Goal: Transaction & Acquisition: Book appointment/travel/reservation

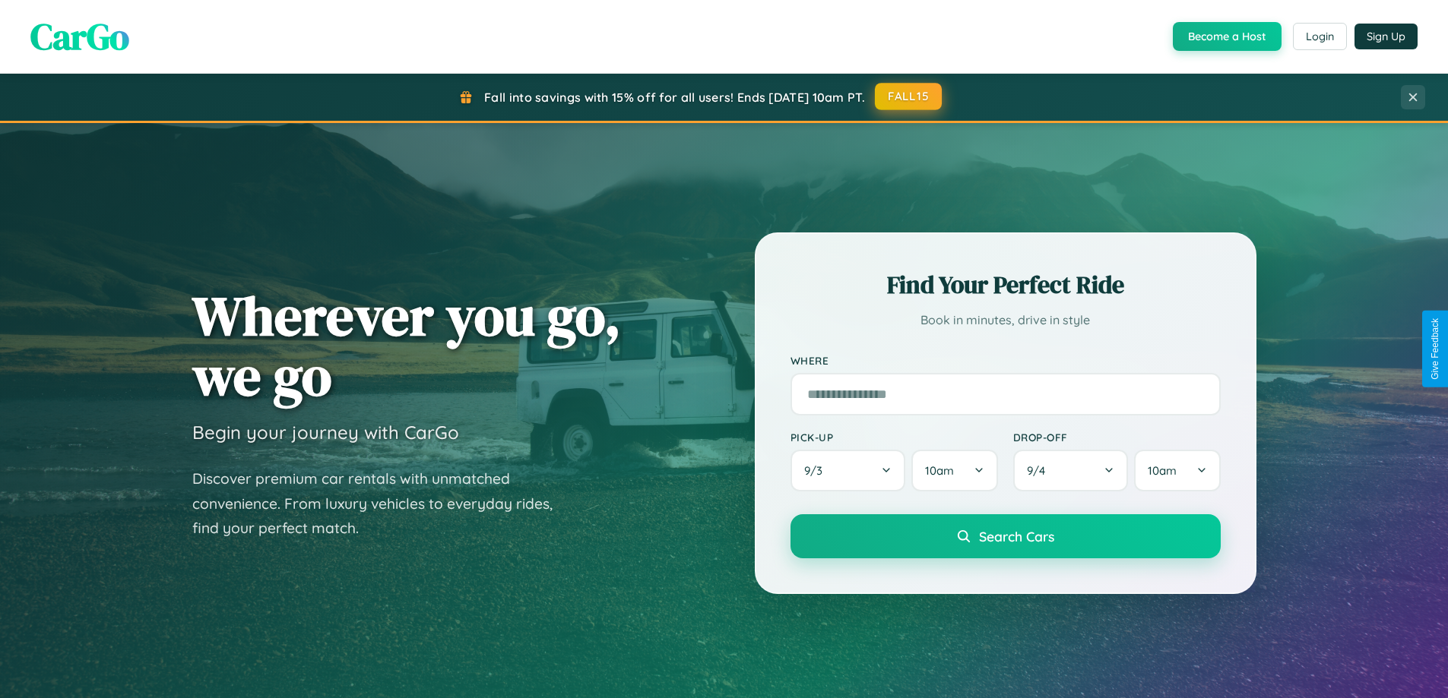
click at [909, 97] on button "FALL15" at bounding box center [908, 96] width 67 height 27
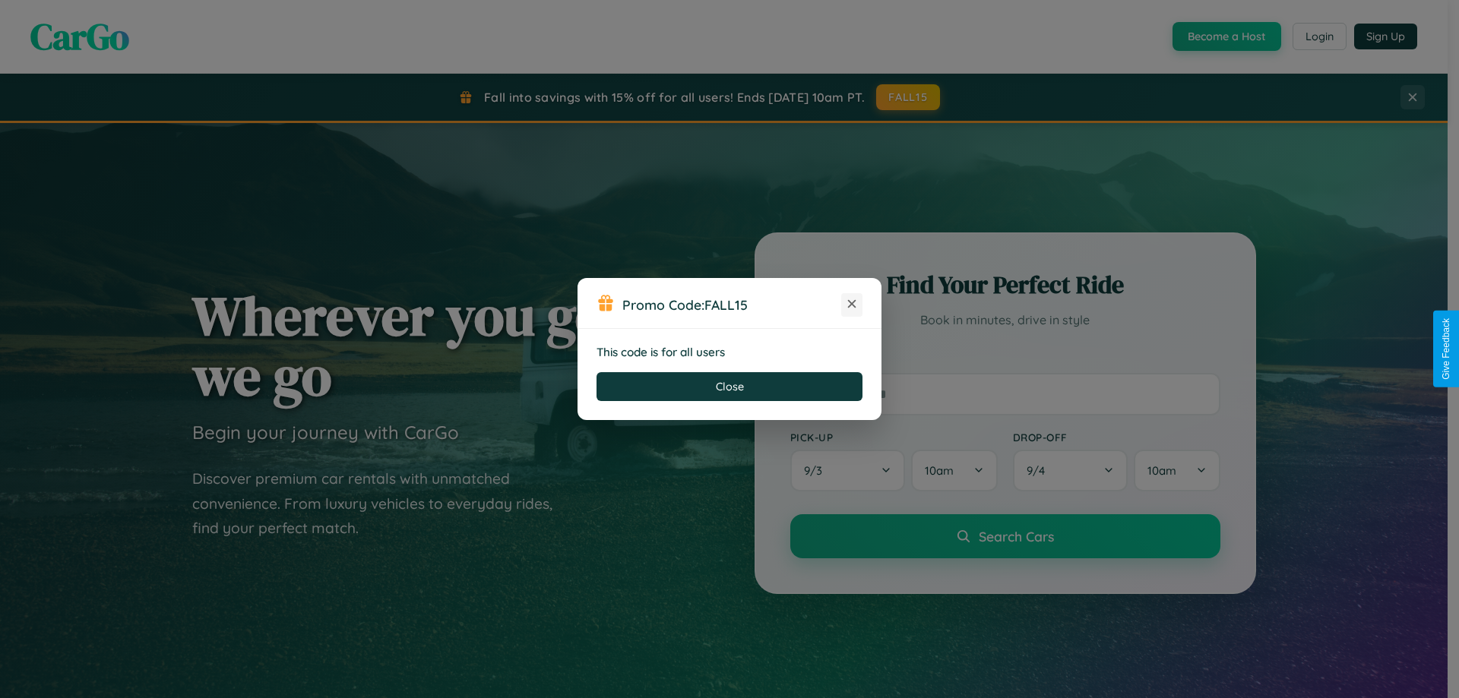
click at [852, 305] on icon at bounding box center [851, 303] width 15 height 15
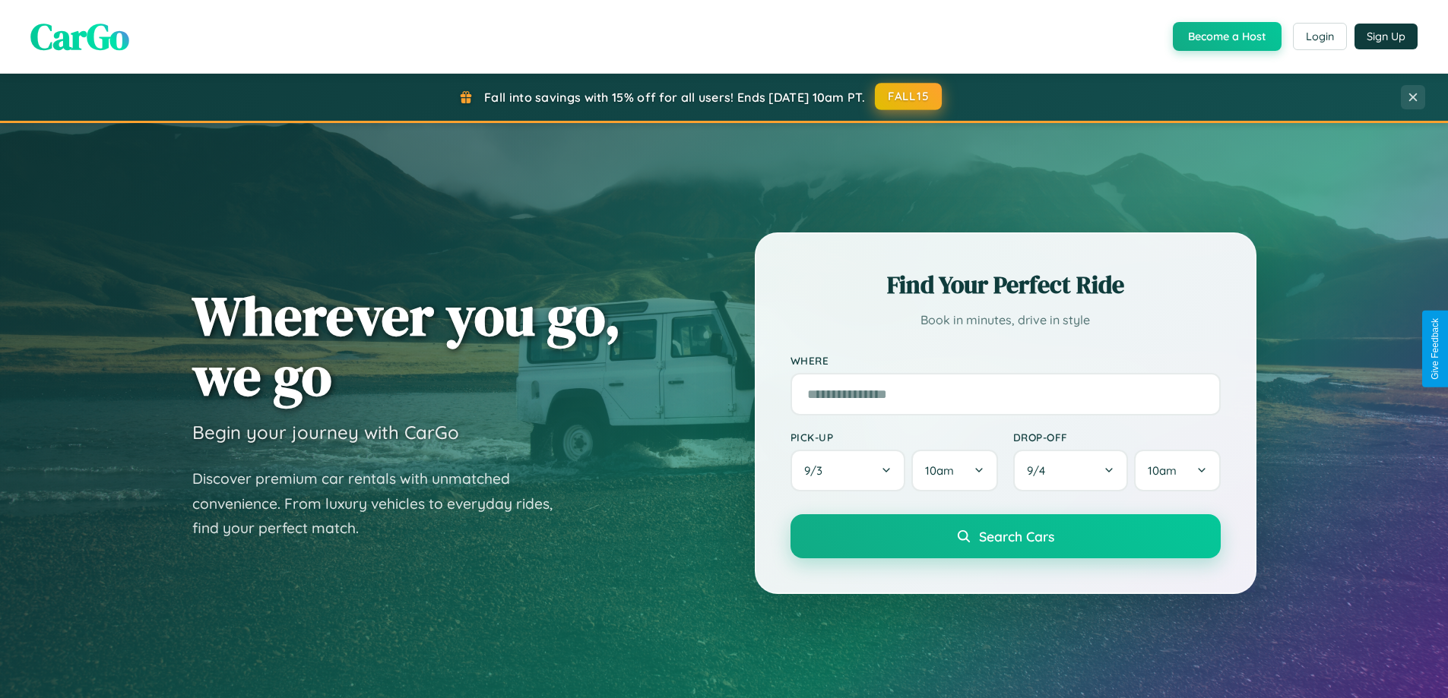
click at [909, 97] on button "FALL15" at bounding box center [908, 96] width 67 height 27
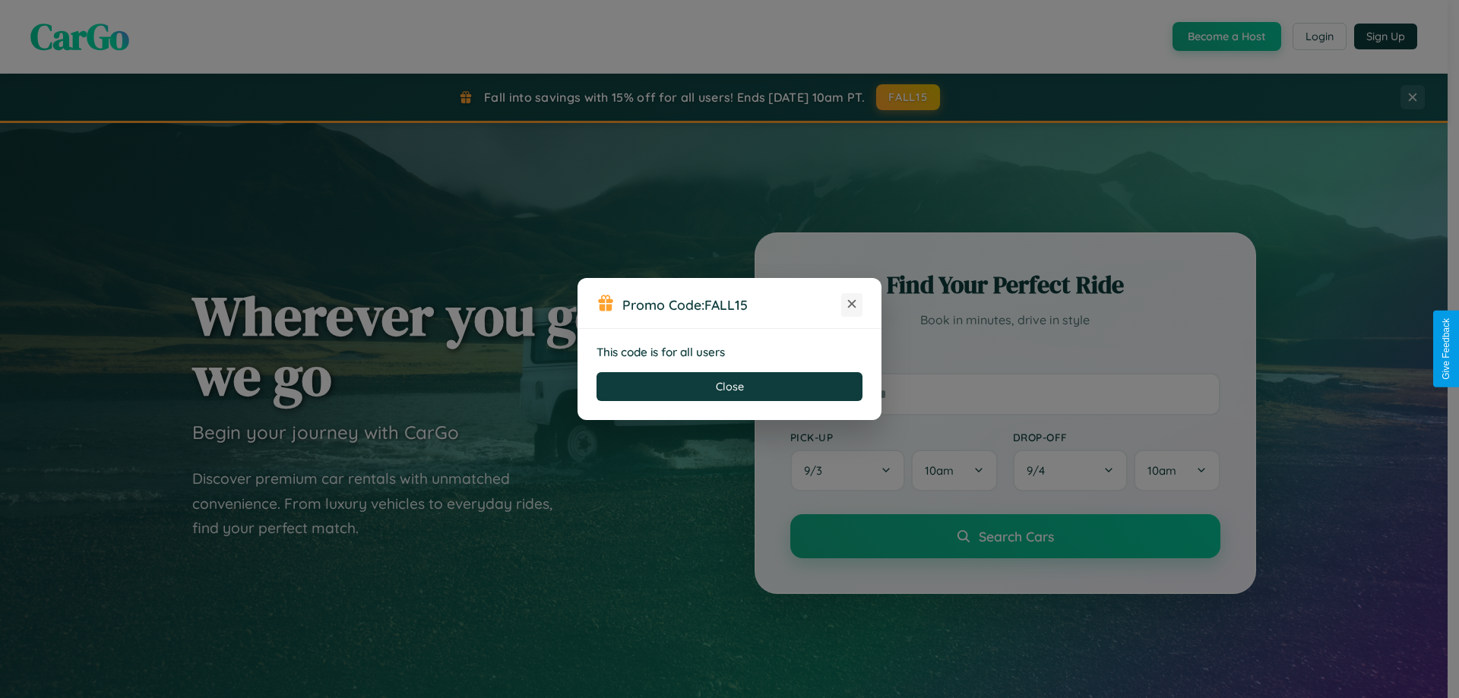
click at [852, 305] on icon at bounding box center [851, 303] width 15 height 15
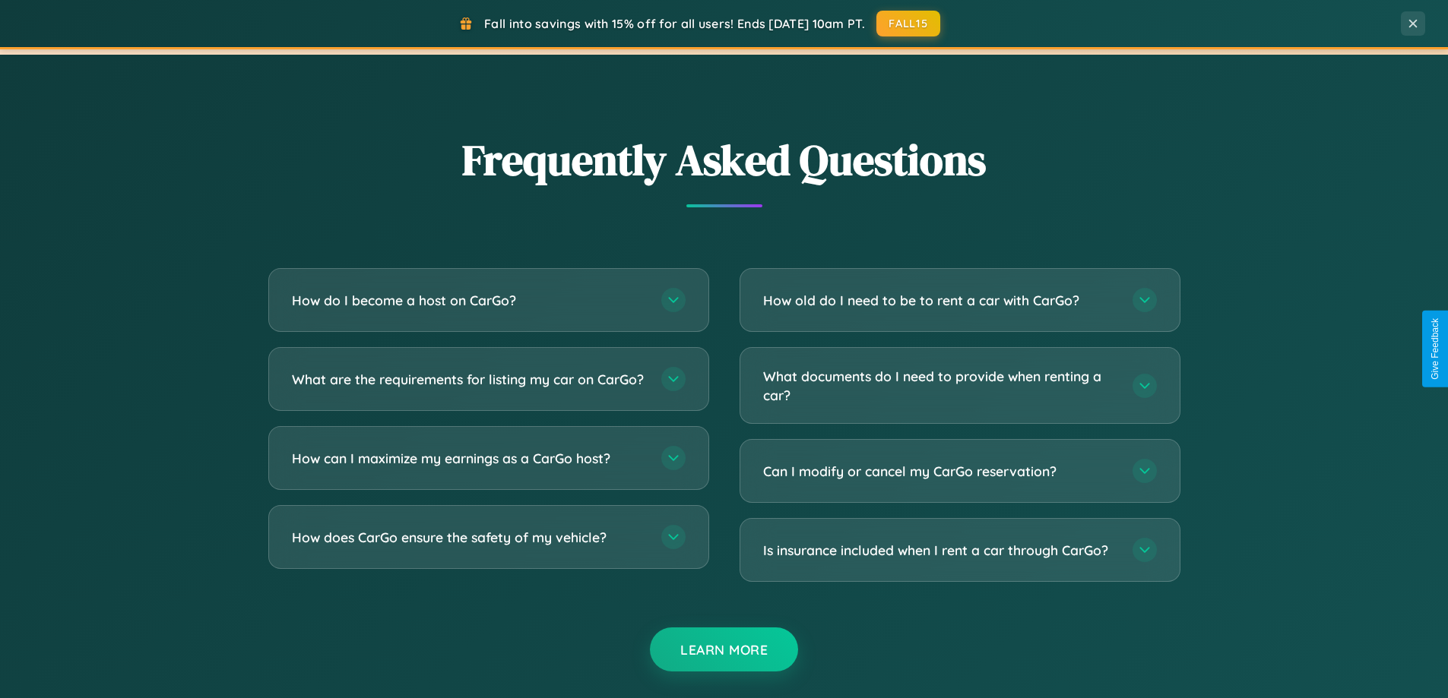
scroll to position [2925, 0]
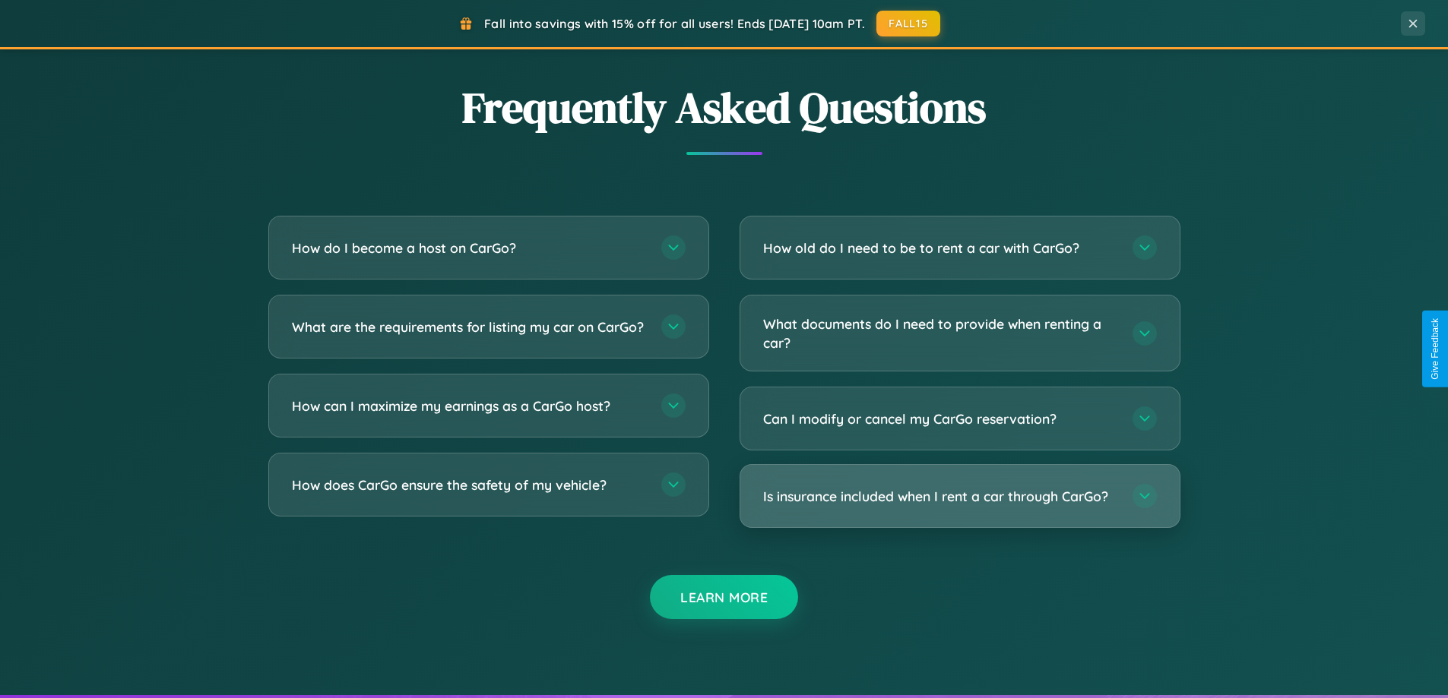
click at [959, 497] on h3 "Is insurance included when I rent a car through CarGo?" at bounding box center [940, 496] width 354 height 19
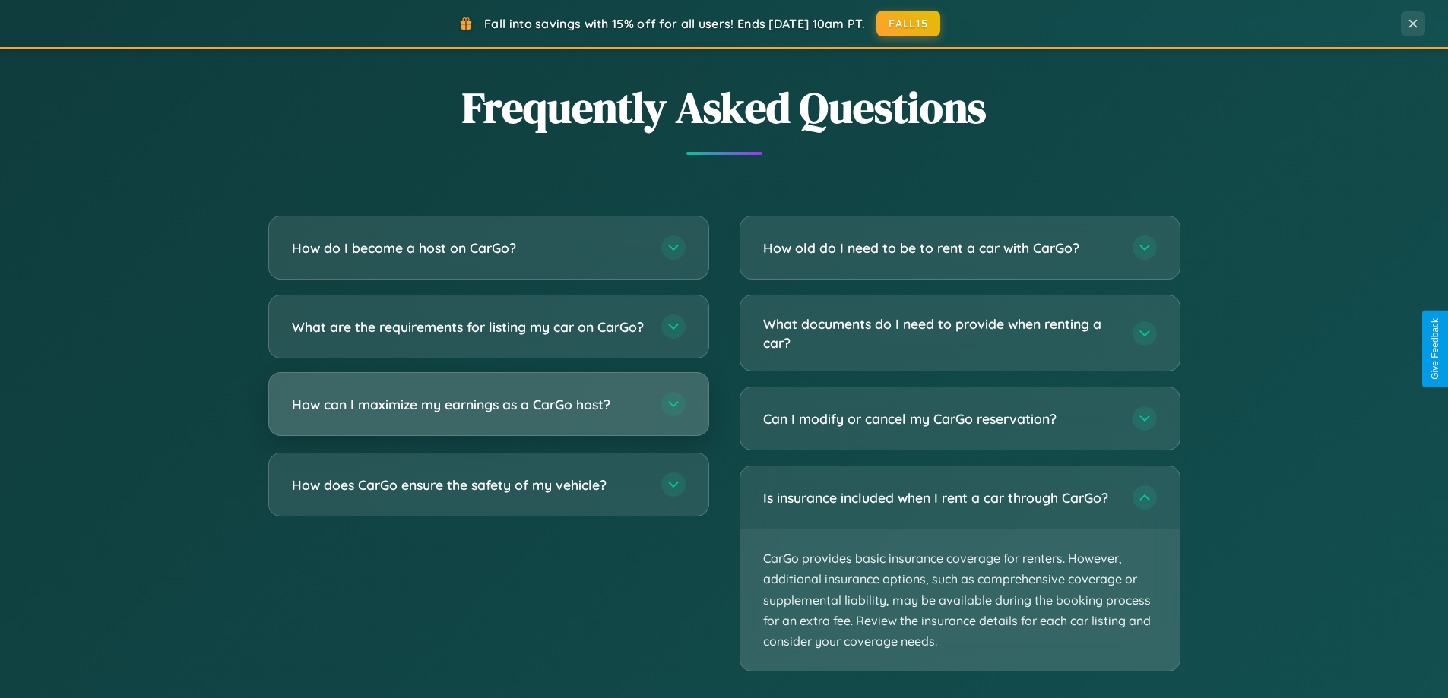
click at [488, 414] on h3 "How can I maximize my earnings as a CarGo host?" at bounding box center [469, 404] width 354 height 19
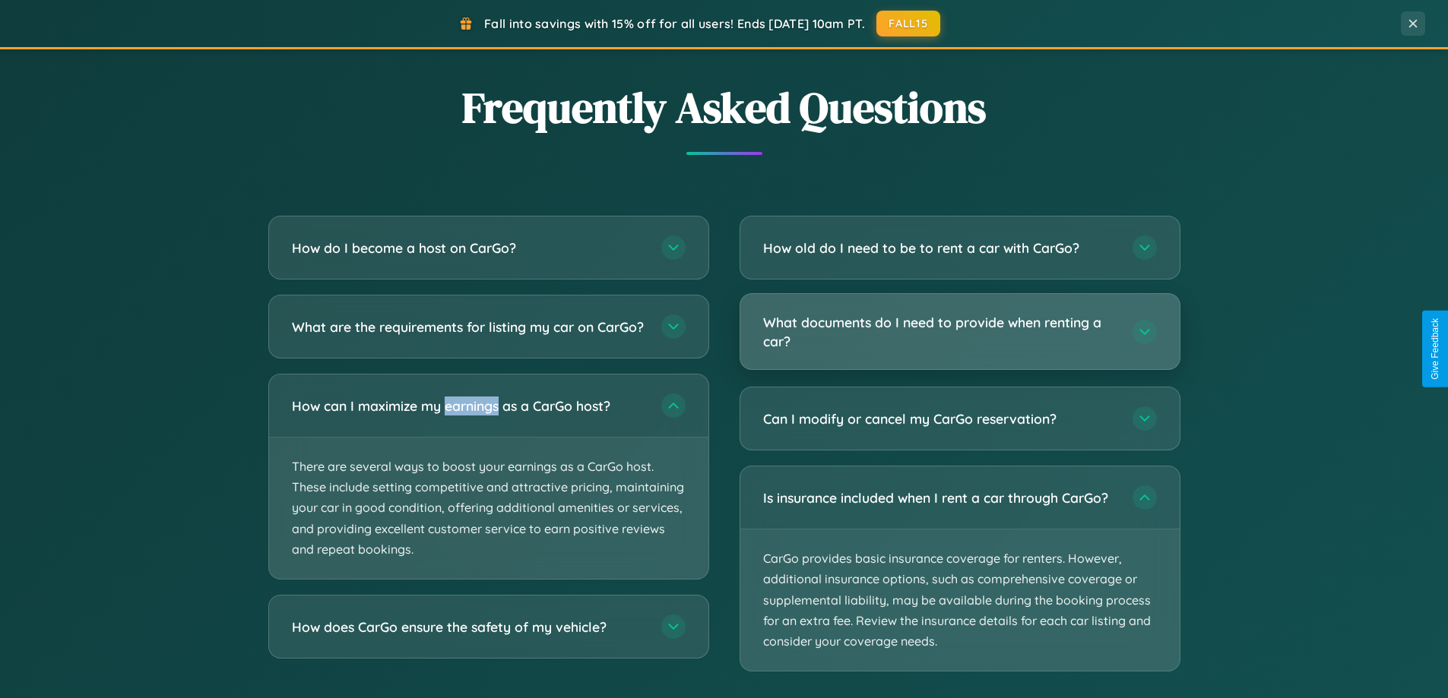
click at [959, 333] on h3 "What documents do I need to provide when renting a car?" at bounding box center [940, 331] width 354 height 37
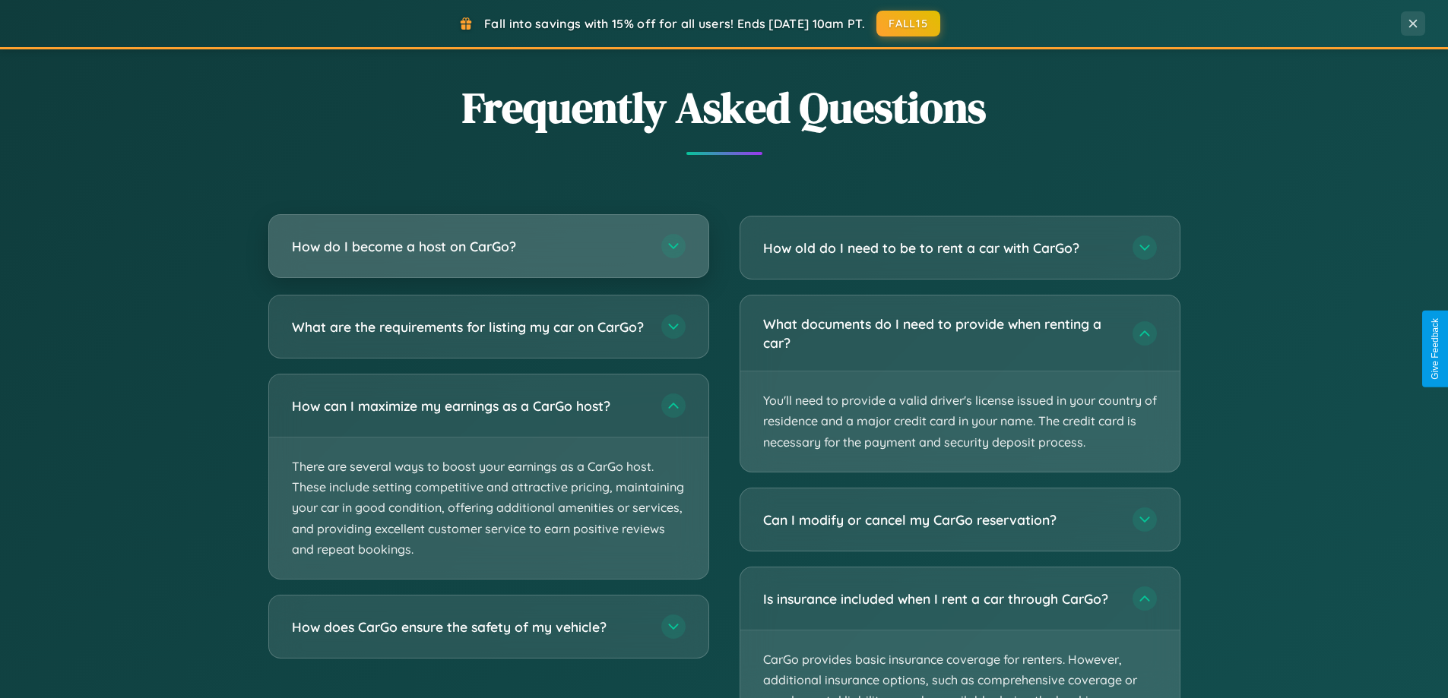
click at [488, 248] on h3 "How do I become a host on CarGo?" at bounding box center [469, 246] width 354 height 19
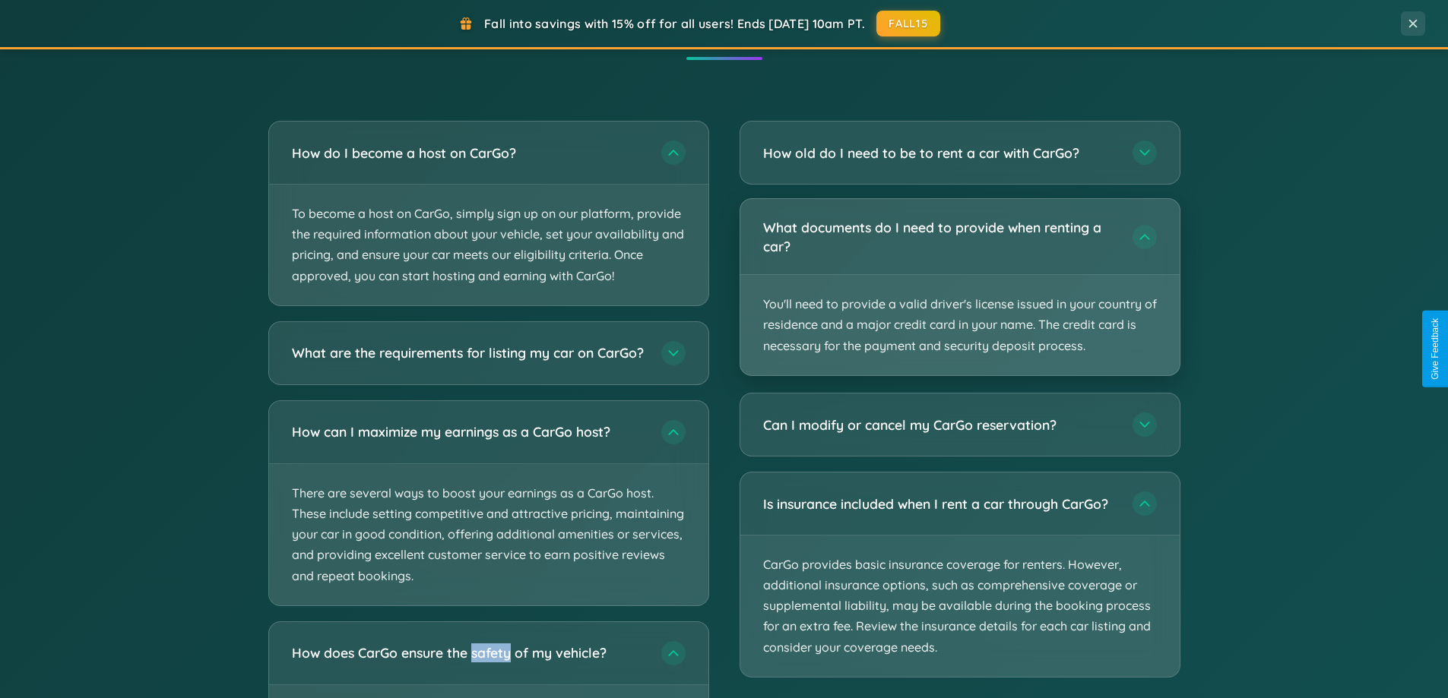
click at [959, 287] on p "You'll need to provide a valid driver's license issued in your country of resid…" at bounding box center [959, 325] width 439 height 100
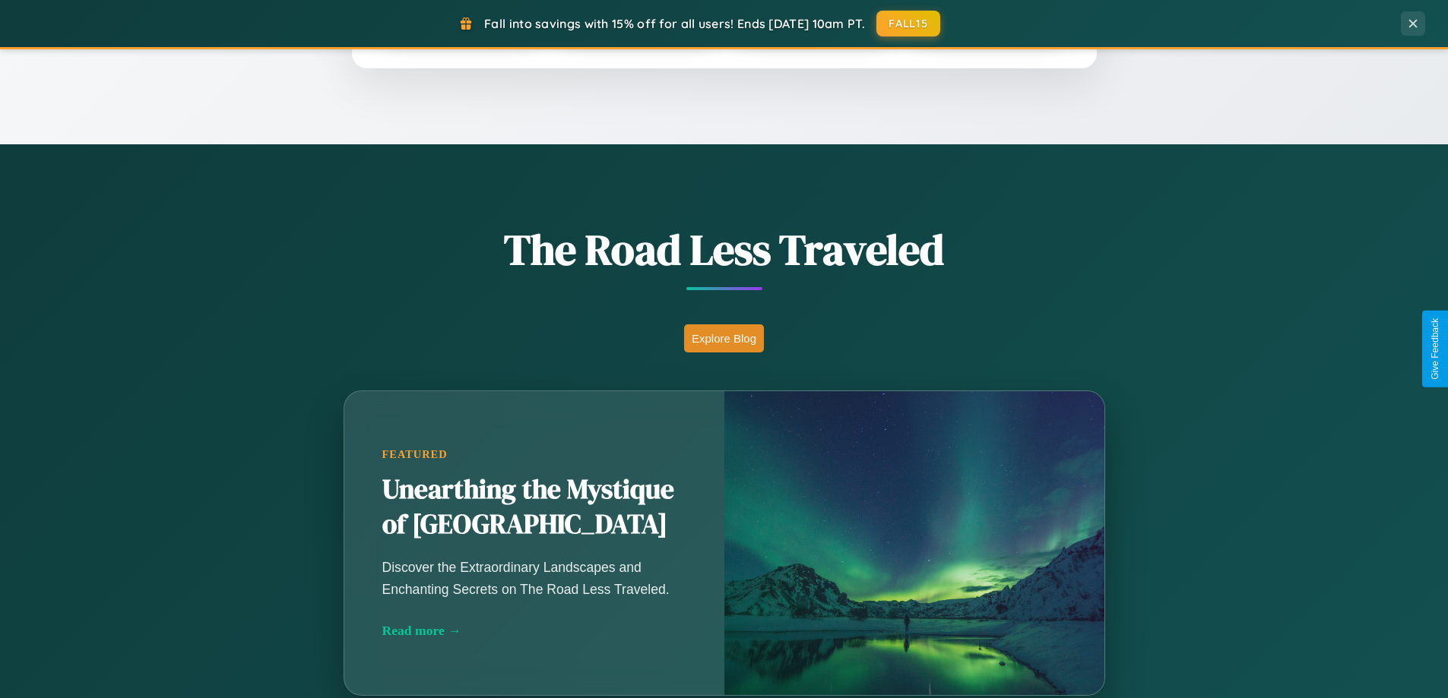
scroll to position [655, 0]
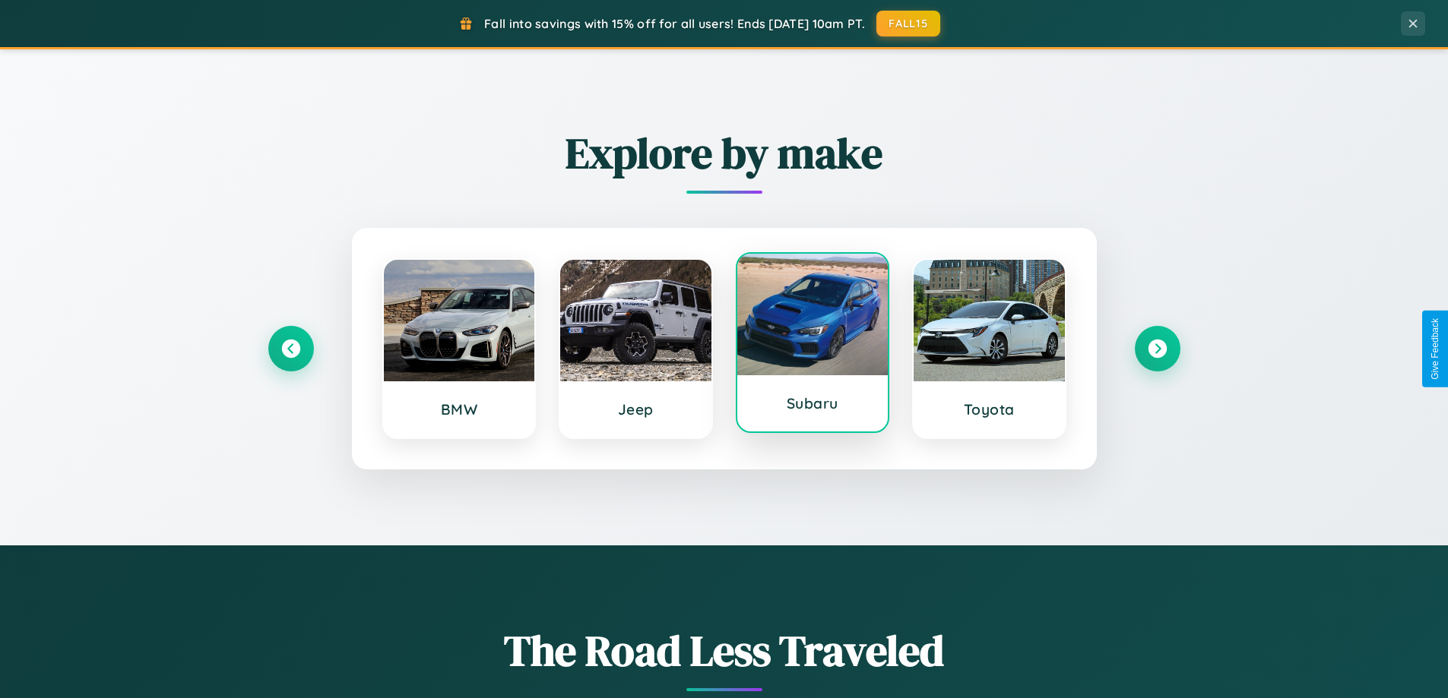
click at [812, 347] on div at bounding box center [812, 315] width 151 height 122
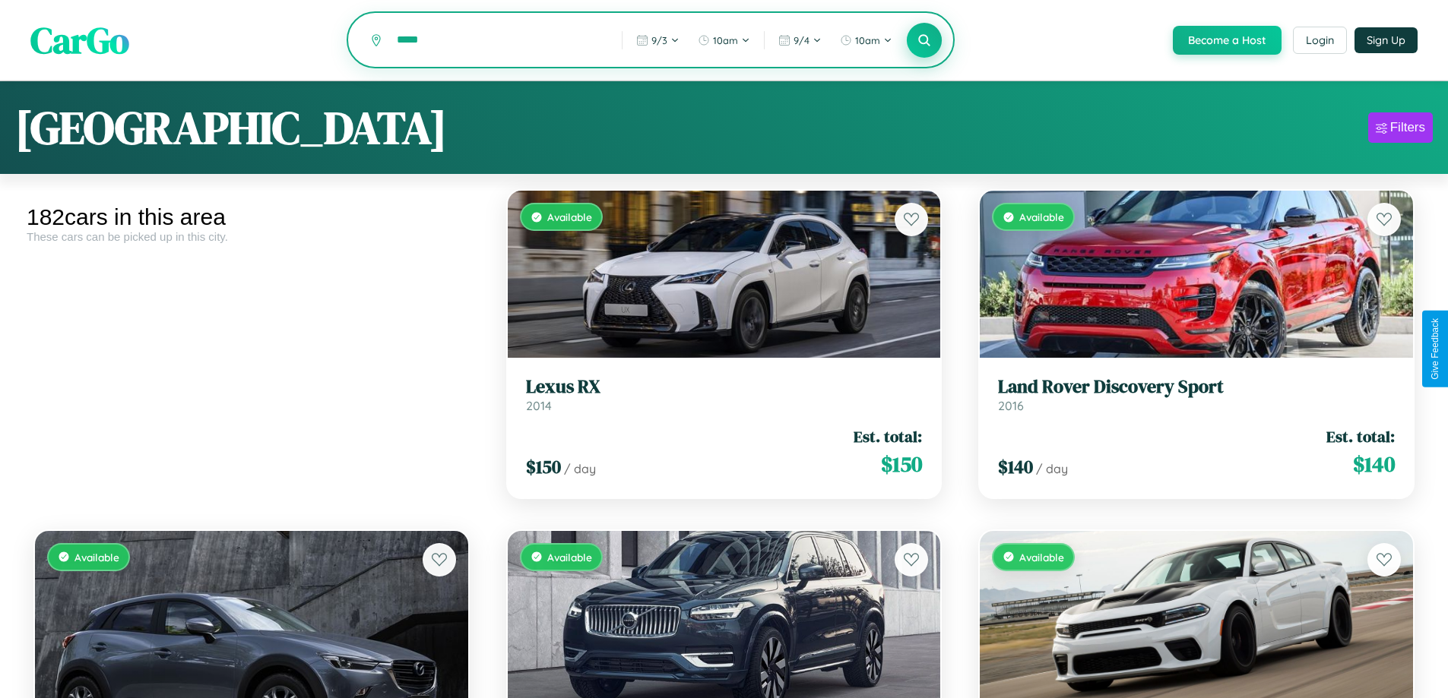
type input "*****"
click at [923, 41] on icon at bounding box center [924, 40] width 14 height 14
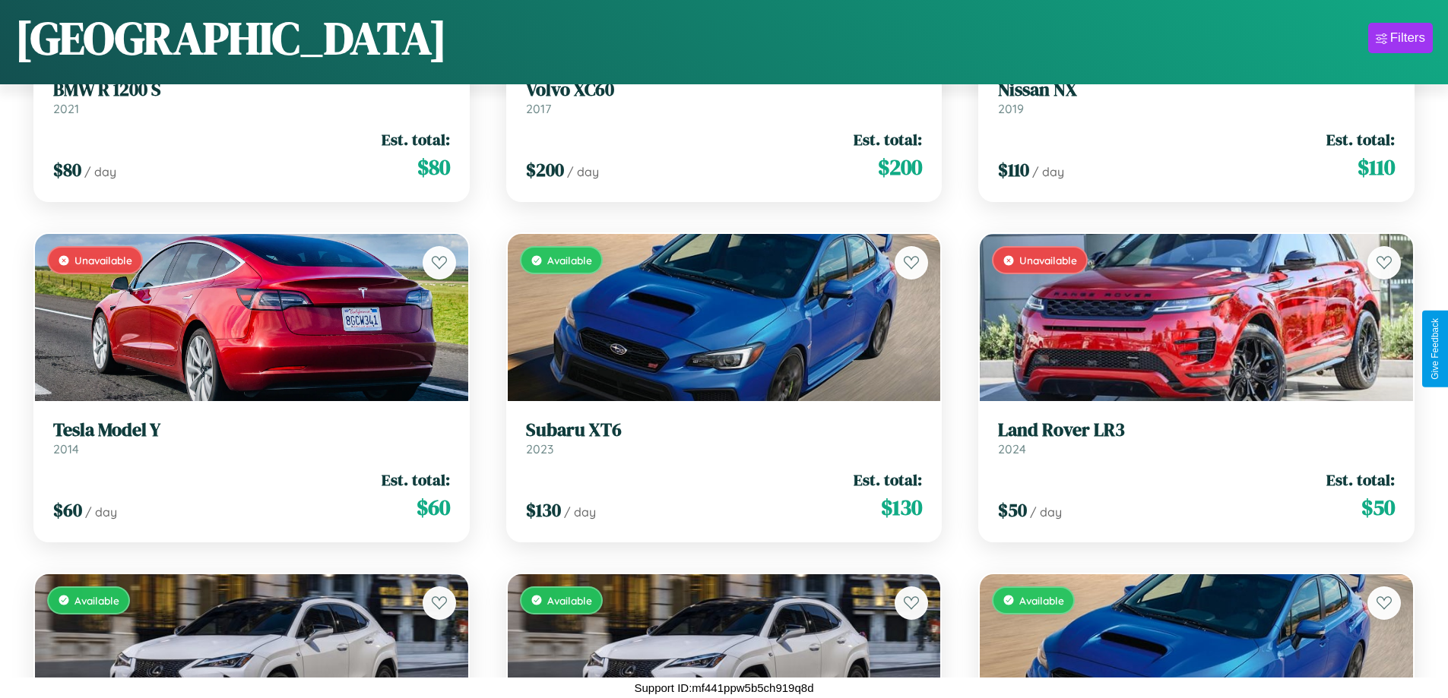
scroll to position [2937, 0]
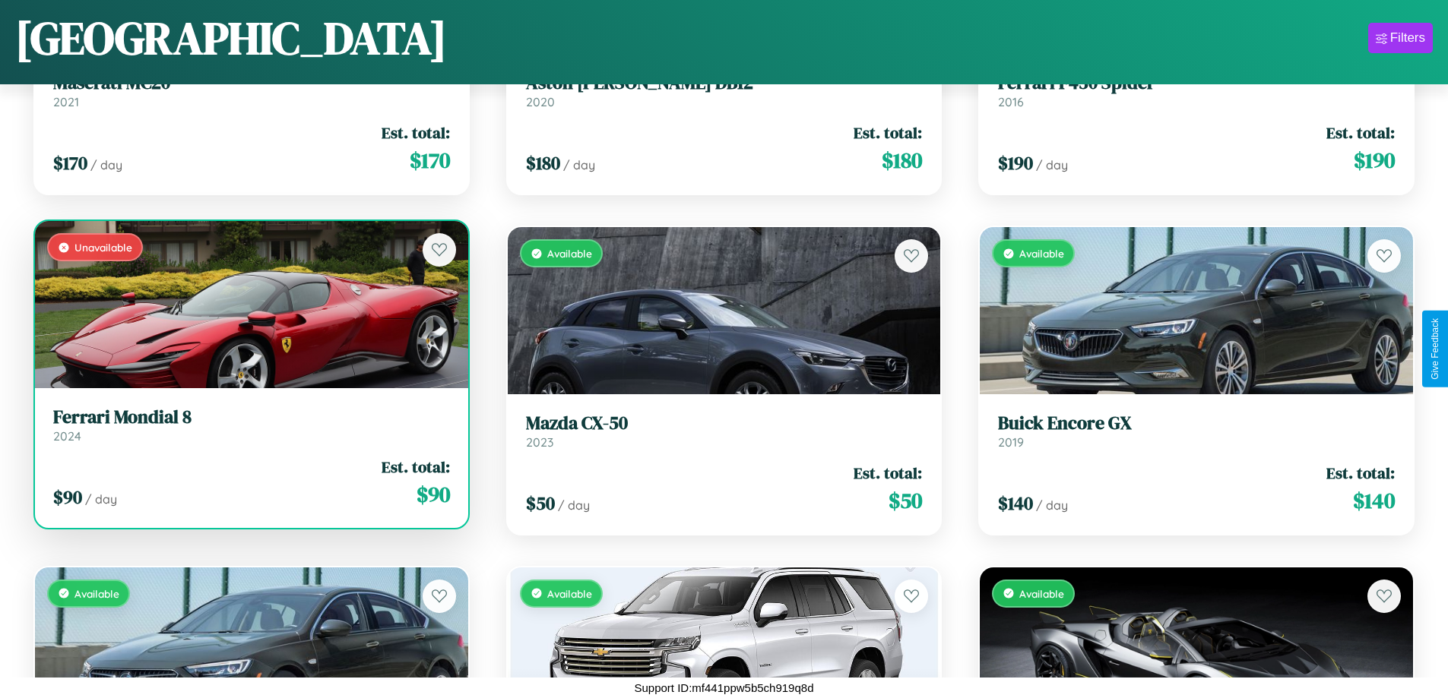
click at [249, 430] on link "Ferrari Mondial 8 2024" at bounding box center [251, 425] width 397 height 37
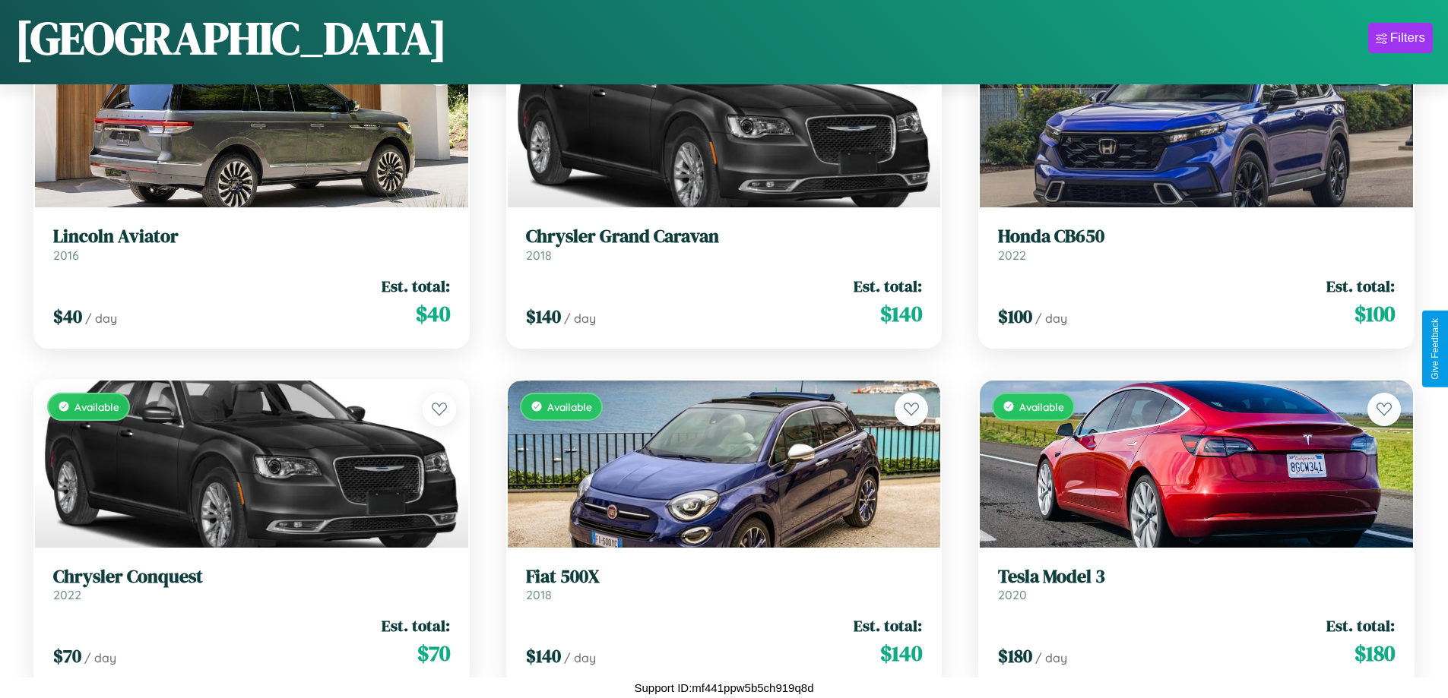
scroll to position [15870, 0]
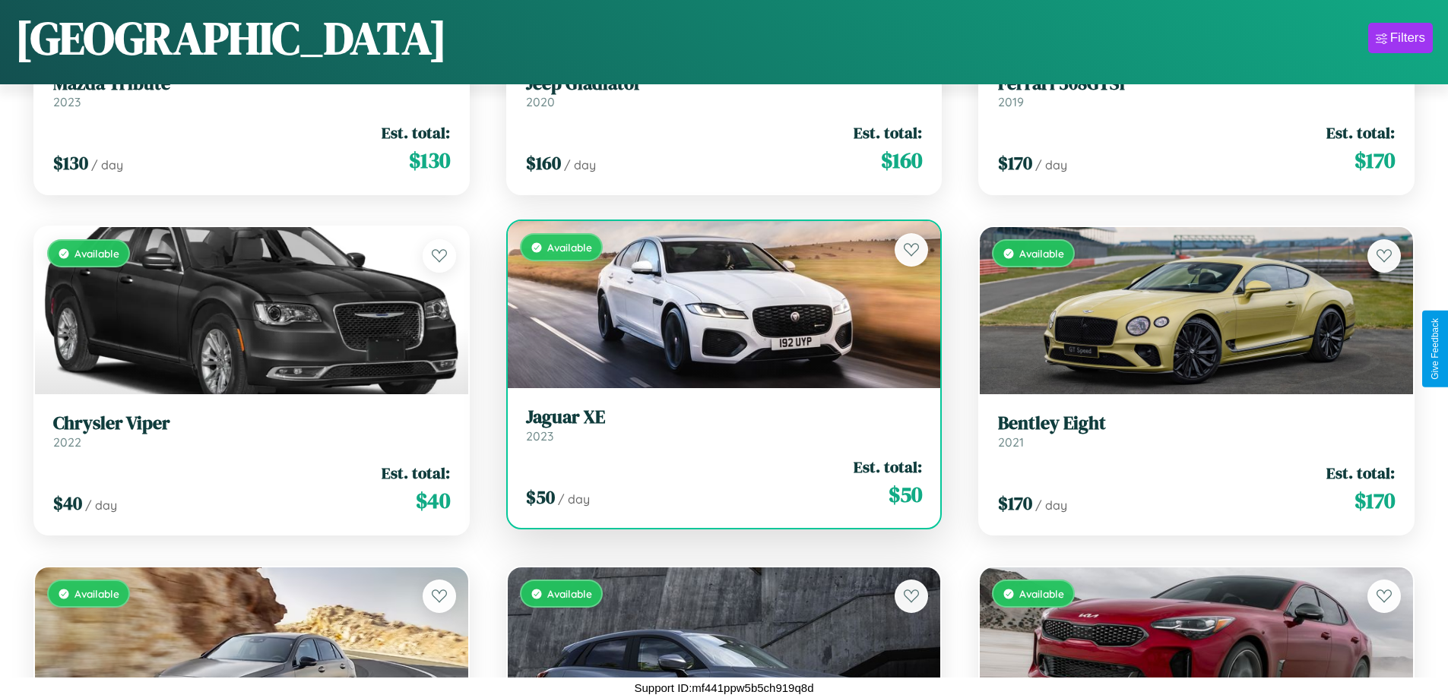
click at [717, 425] on h3 "Jaguar XE" at bounding box center [724, 418] width 397 height 22
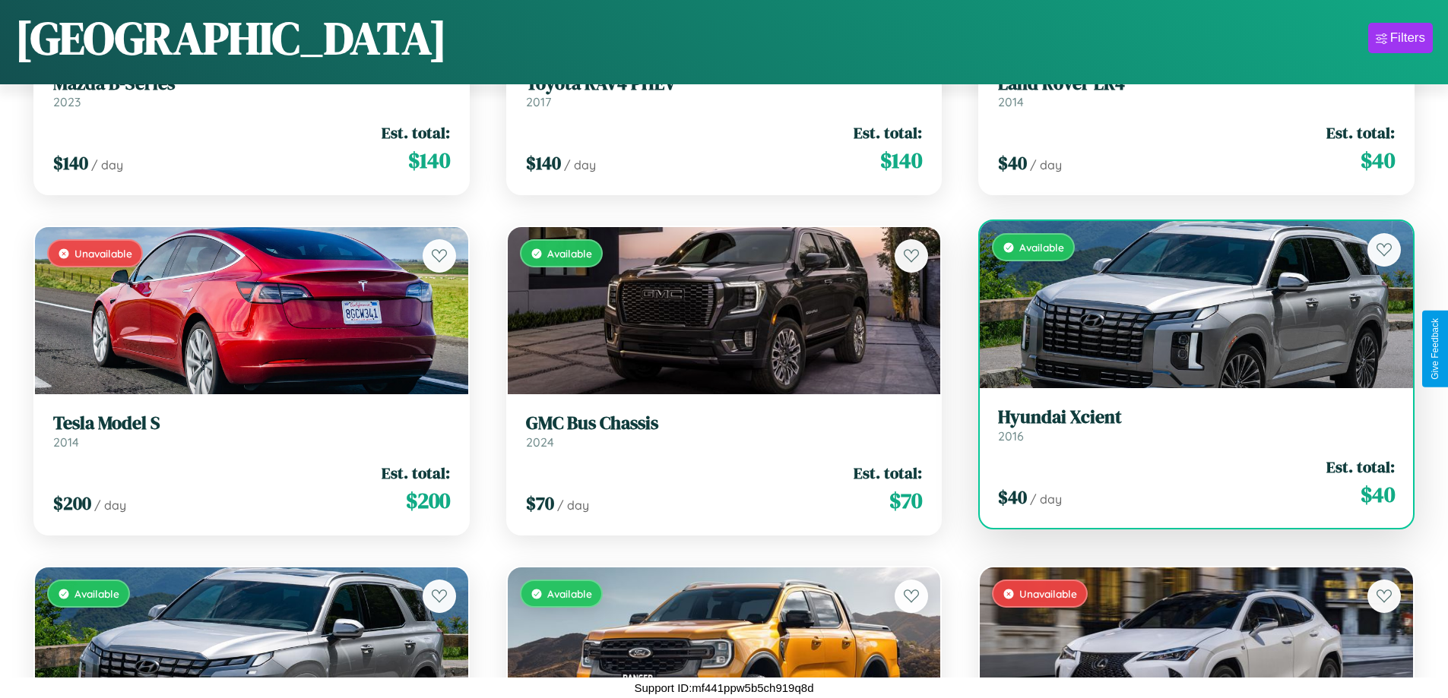
click at [1186, 429] on link "Hyundai Xcient 2016" at bounding box center [1196, 425] width 397 height 37
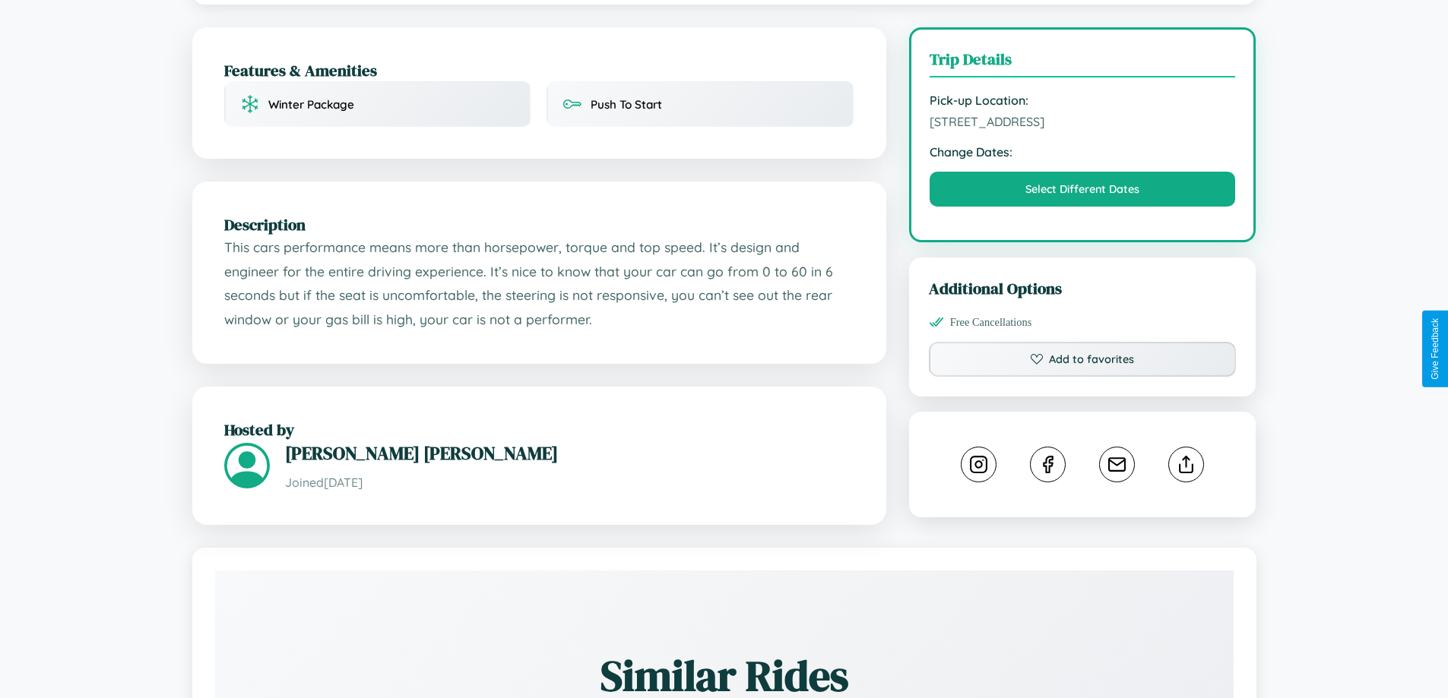
scroll to position [499, 0]
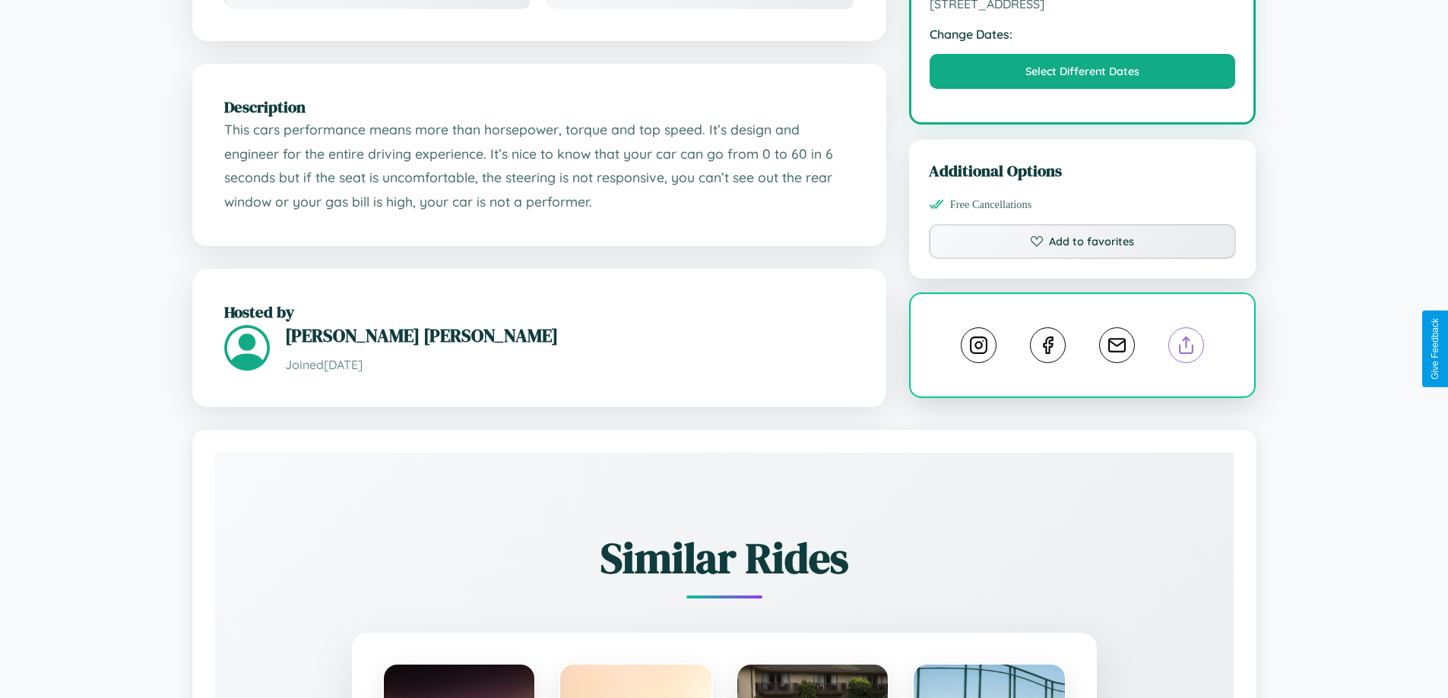
click at [1186, 347] on line at bounding box center [1186, 342] width 0 height 11
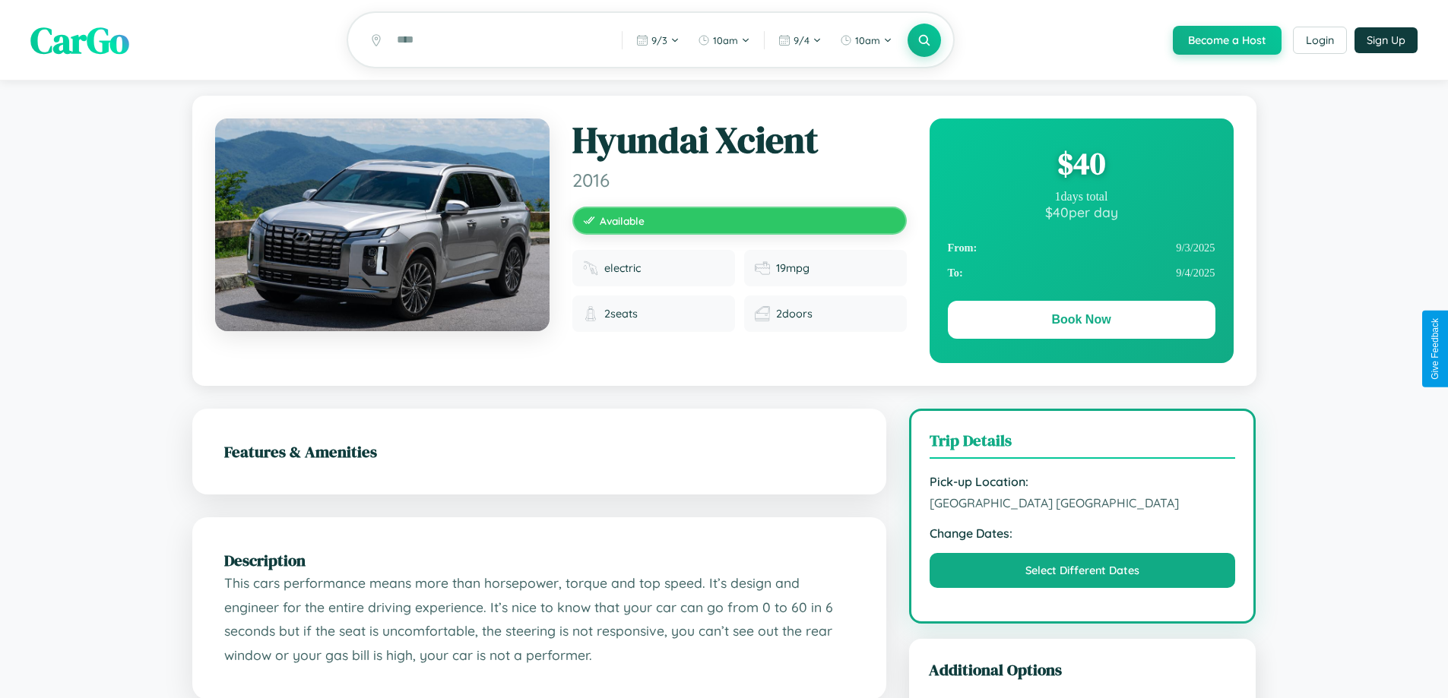
click at [1081, 166] on div "$ 40" at bounding box center [1082, 163] width 268 height 41
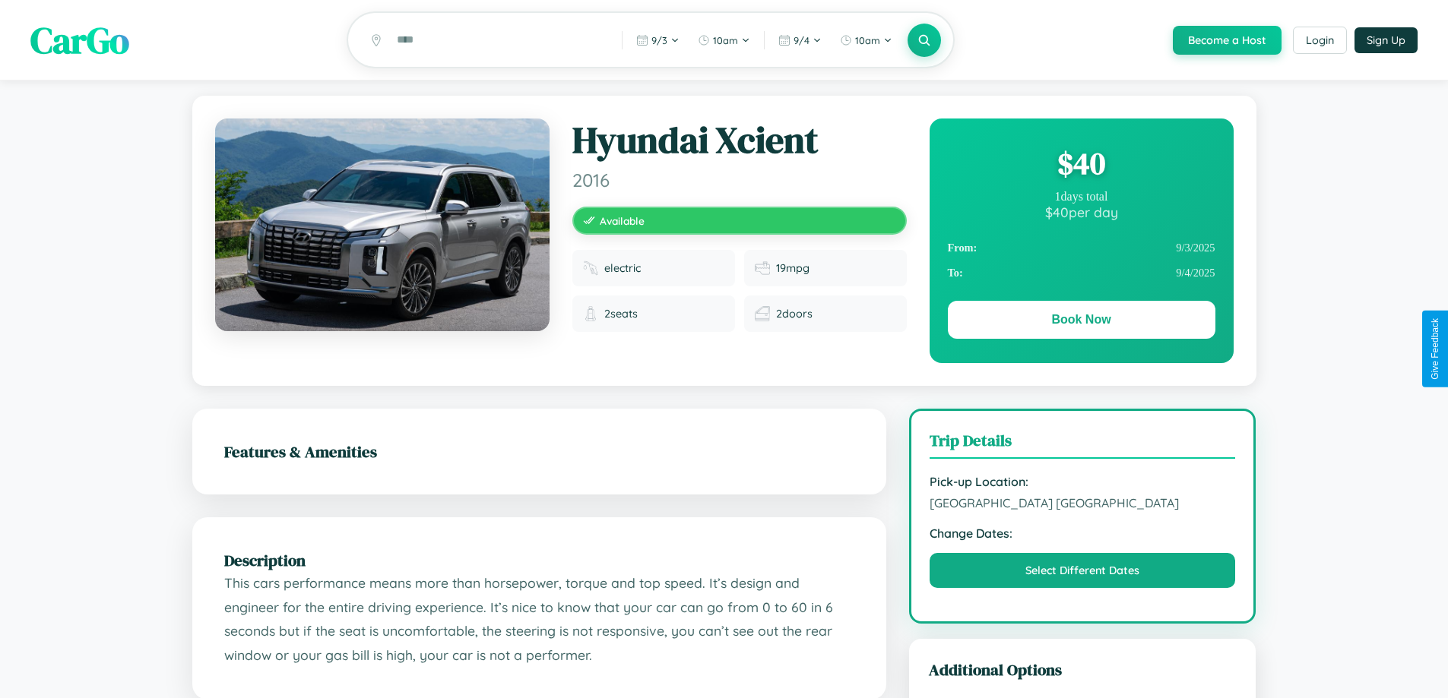
click at [1081, 166] on div "$ 40" at bounding box center [1082, 163] width 268 height 41
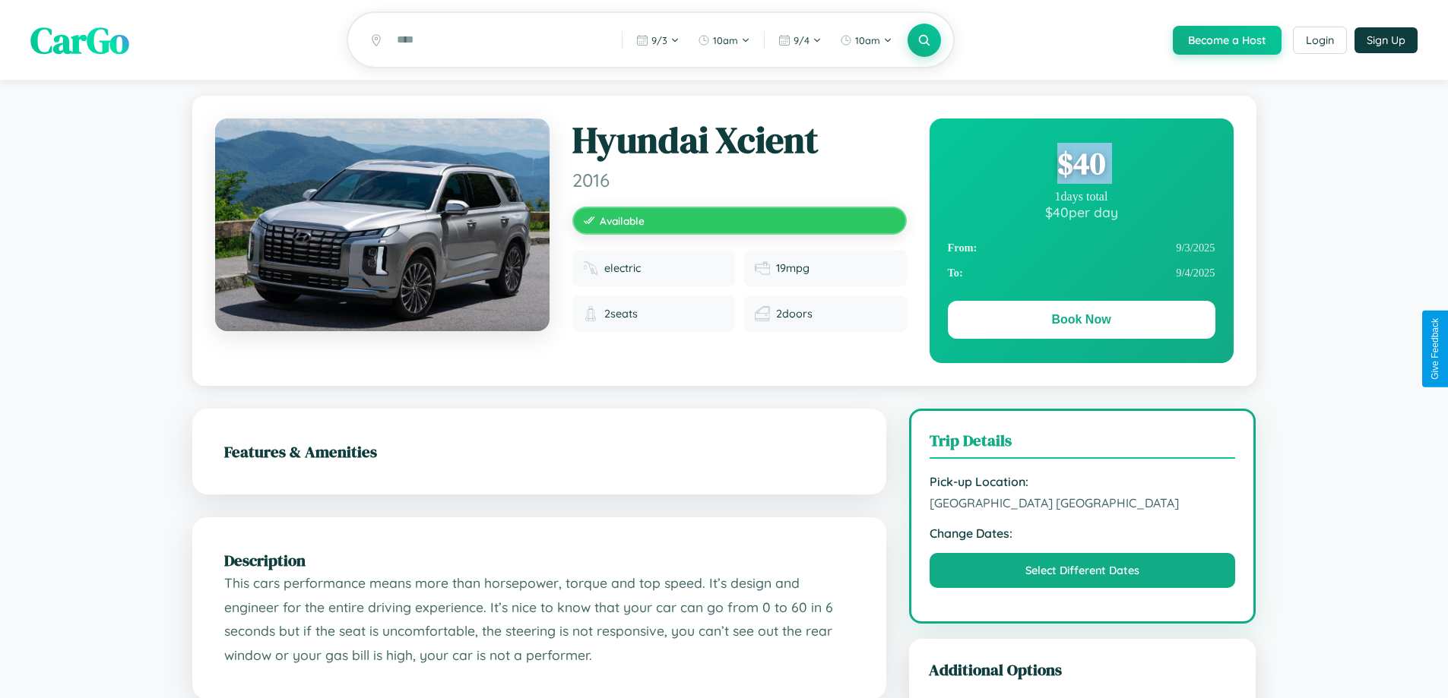
click at [1081, 166] on div "$ 40" at bounding box center [1082, 163] width 268 height 41
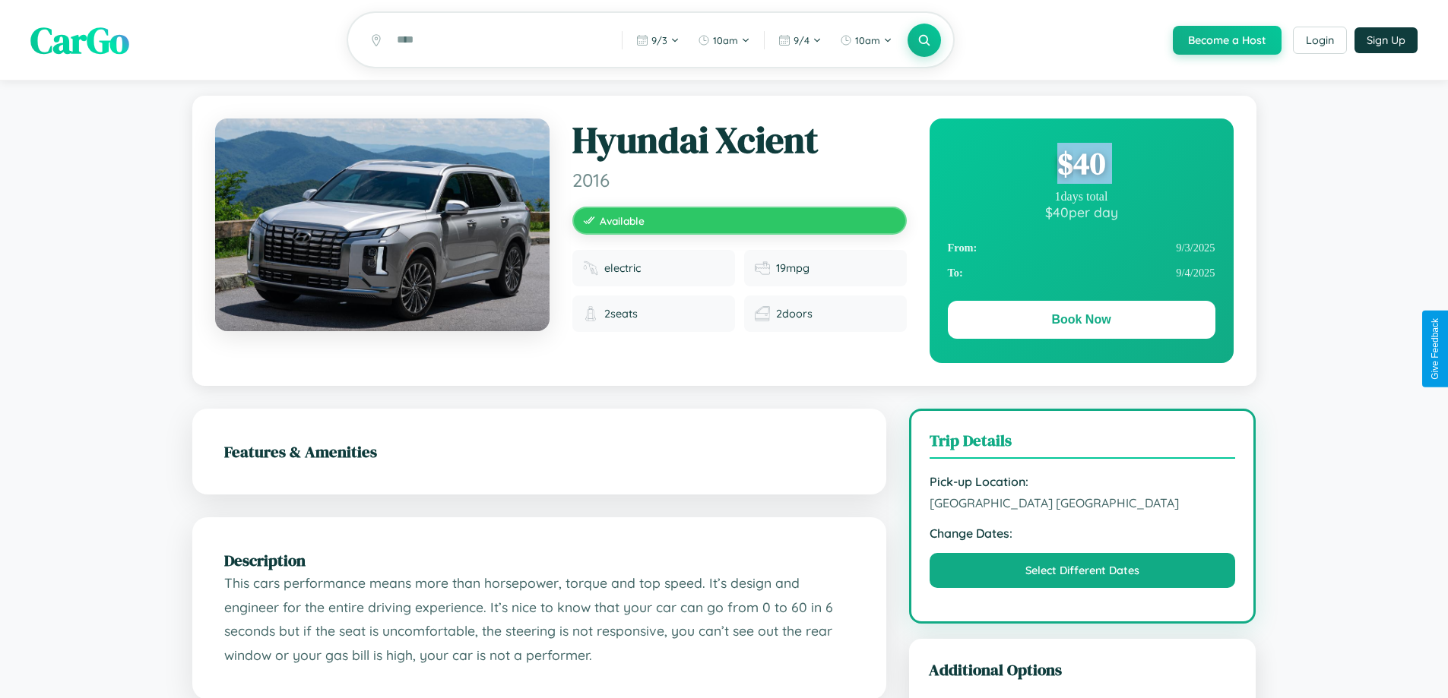
click at [1081, 166] on div "$ 40" at bounding box center [1082, 163] width 268 height 41
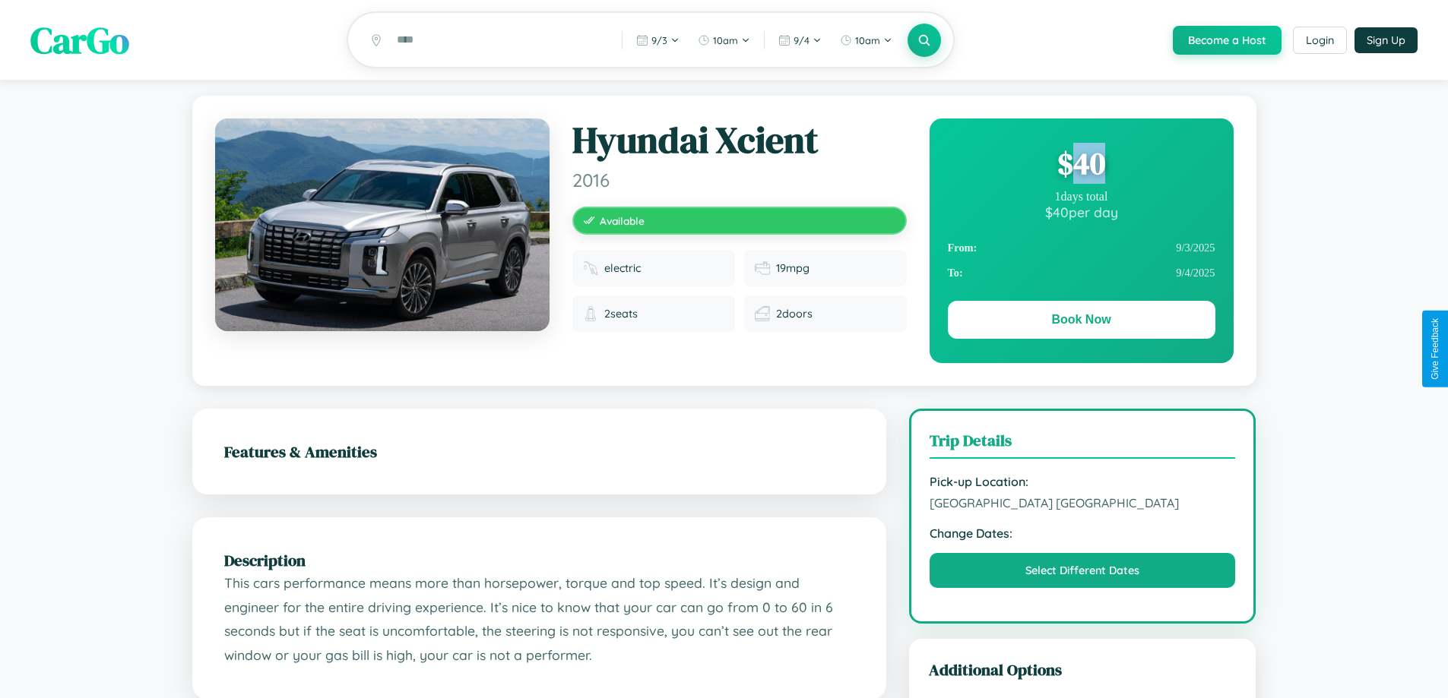
click at [1081, 166] on div "$ 40" at bounding box center [1082, 163] width 268 height 41
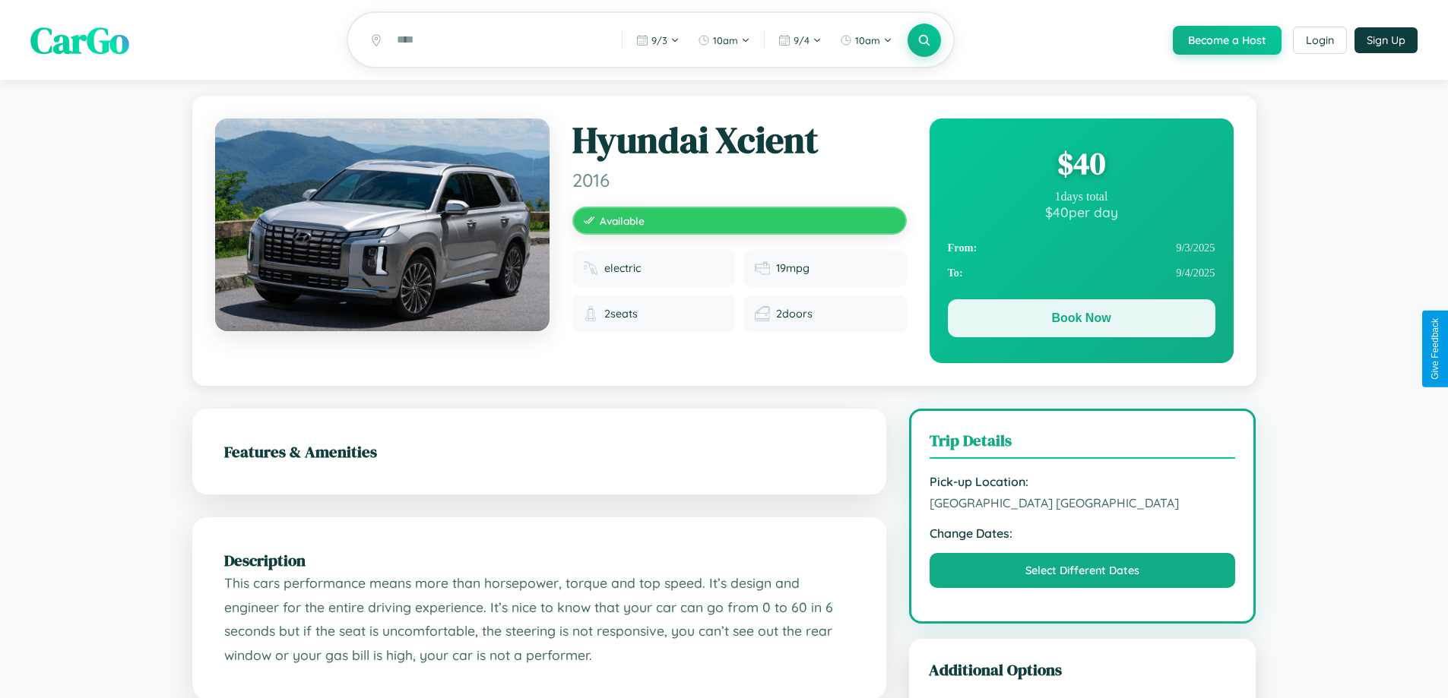
click at [1081, 321] on button "Book Now" at bounding box center [1082, 318] width 268 height 38
